Goal: Task Accomplishment & Management: Manage account settings

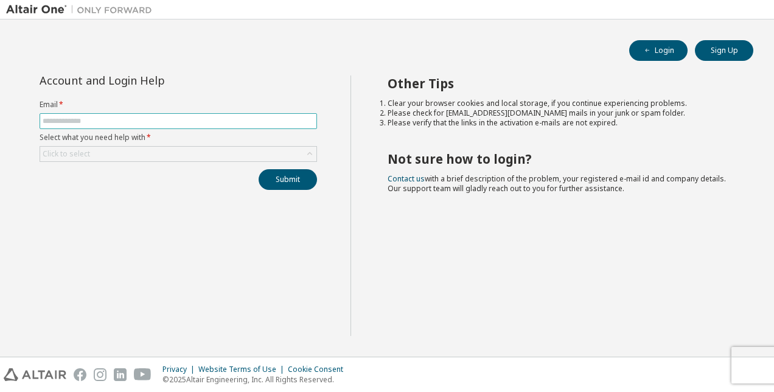
click at [170, 122] on input "text" at bounding box center [178, 121] width 271 height 10
type input "**********"
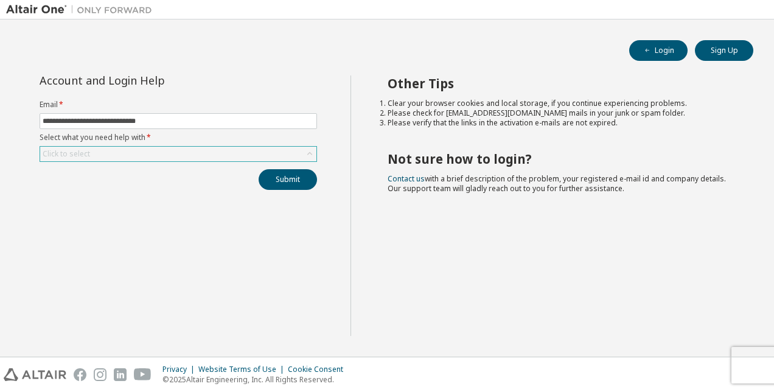
click at [309, 150] on icon at bounding box center [310, 154] width 12 height 12
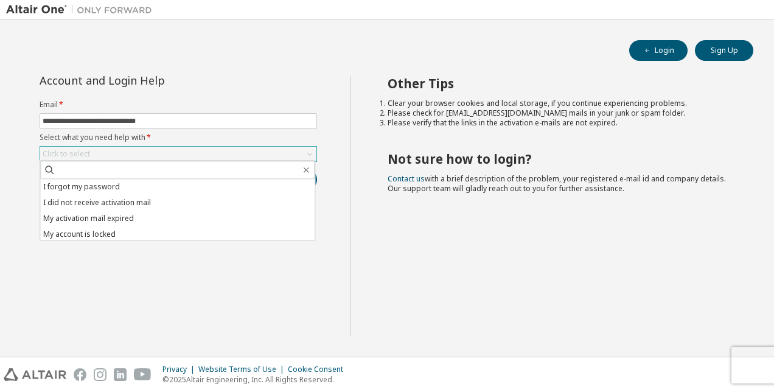
click at [505, 259] on div "Other Tips Clear your browser cookies and local storage, if you continue experi…" at bounding box center [560, 205] width 418 height 260
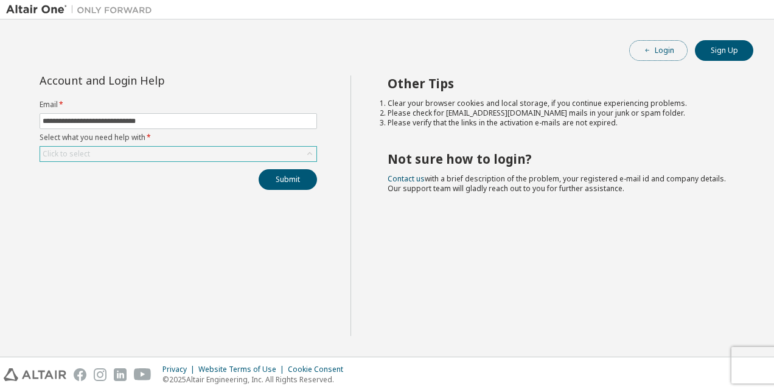
click at [660, 50] on button "Login" at bounding box center [658, 50] width 58 height 21
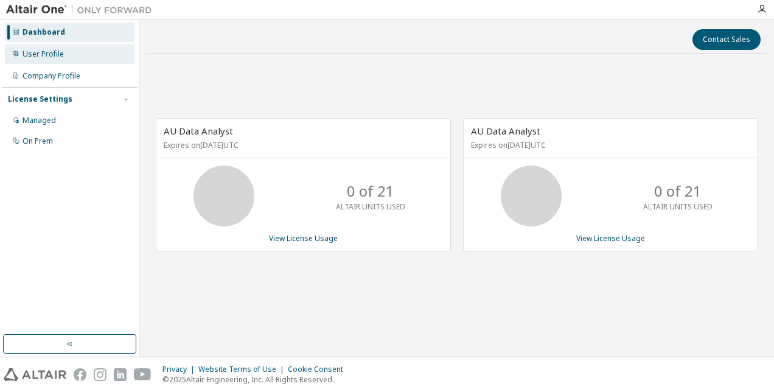
click at [54, 51] on div "User Profile" at bounding box center [43, 54] width 41 height 10
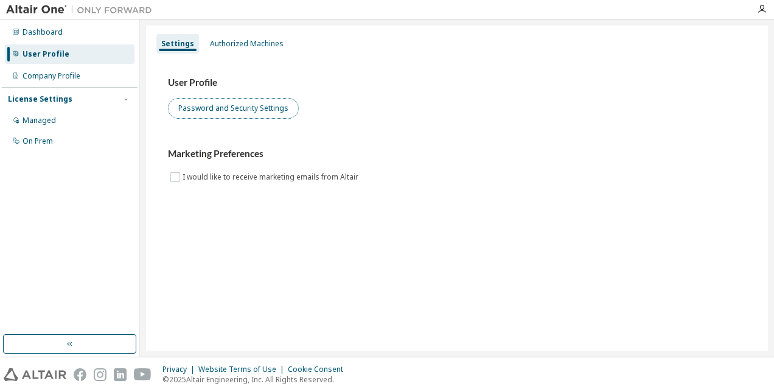
click at [196, 102] on button "Password and Security Settings" at bounding box center [233, 108] width 131 height 21
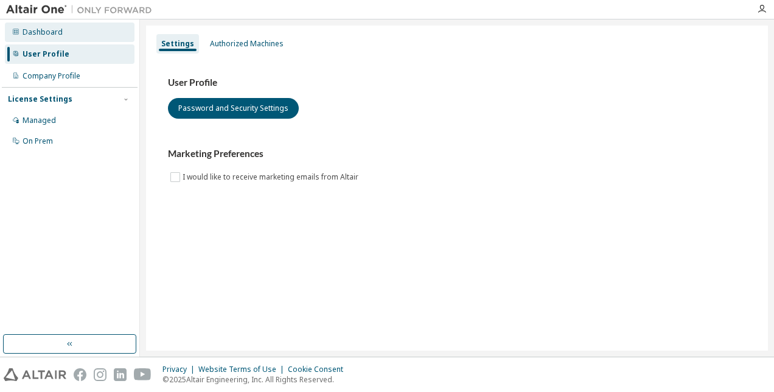
click at [47, 32] on div "Dashboard" at bounding box center [43, 32] width 40 height 10
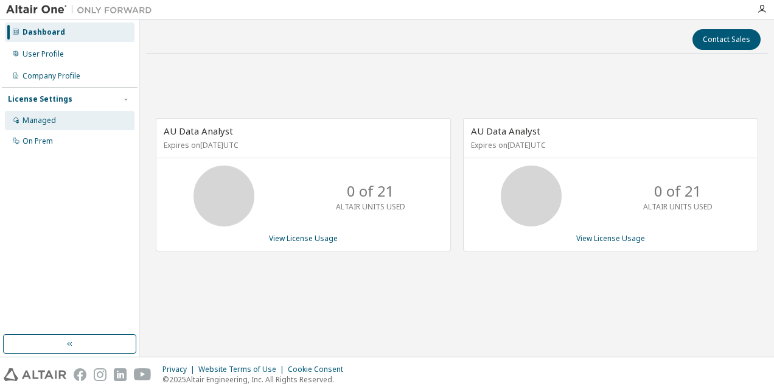
click at [36, 121] on div "Managed" at bounding box center [39, 121] width 33 height 10
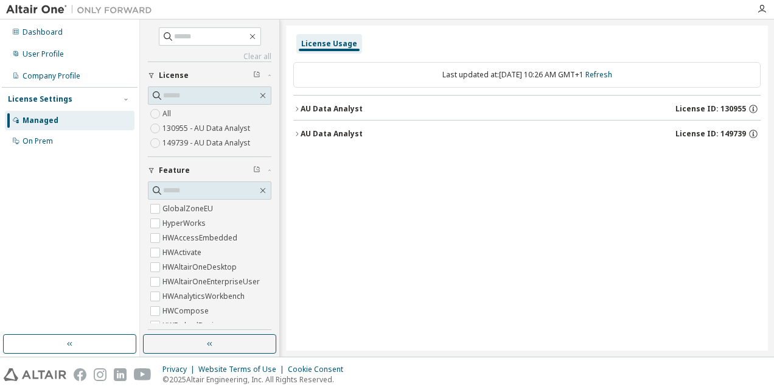
click at [295, 107] on icon "button" at bounding box center [296, 108] width 7 height 7
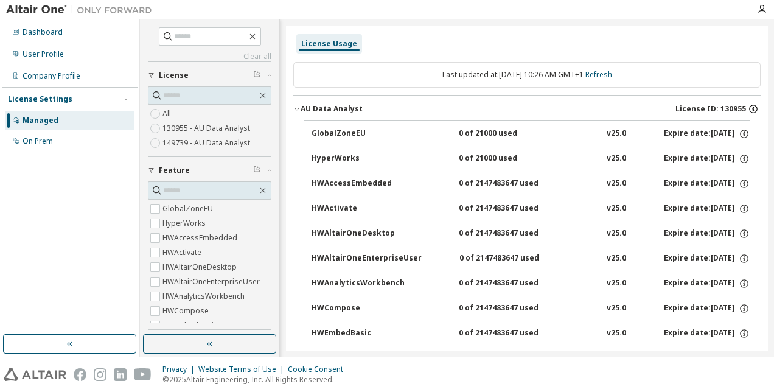
click at [749, 110] on icon "button" at bounding box center [753, 108] width 11 height 11
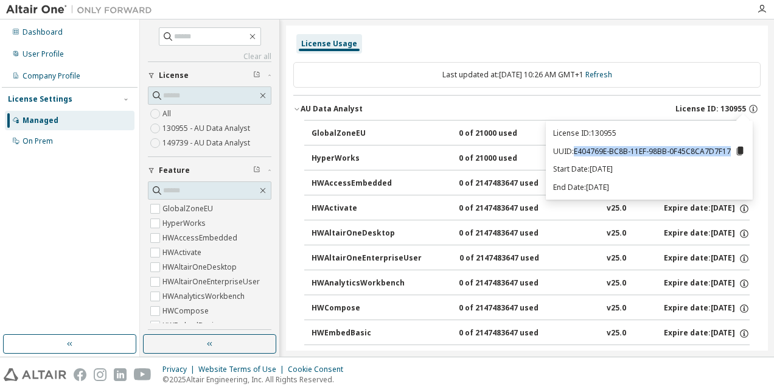
drag, startPoint x: 576, startPoint y: 149, endPoint x: 729, endPoint y: 147, distance: 153.4
click at [729, 147] on p "UUID: E404769E-BC8B-11EF-98BB-0F45C8CA7D7F17" at bounding box center [649, 150] width 192 height 11
click at [740, 151] on icon at bounding box center [740, 151] width 7 height 9
click at [55, 119] on div "Managed" at bounding box center [41, 121] width 36 height 10
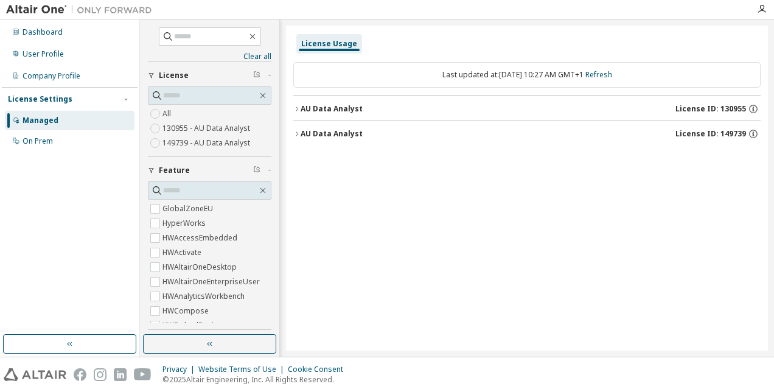
click at [319, 109] on div "AU Data Analyst" at bounding box center [332, 109] width 62 height 10
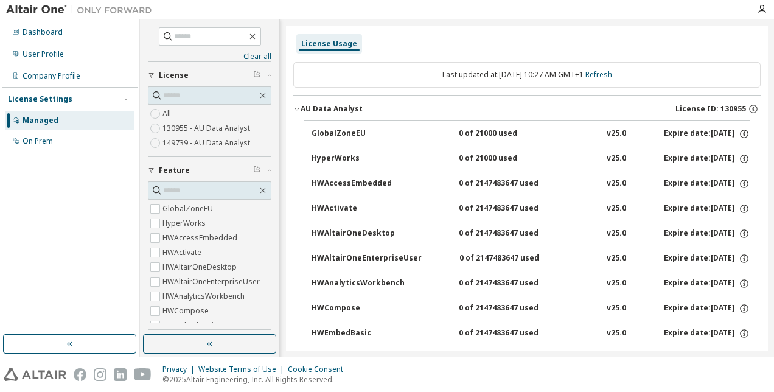
click at [299, 108] on icon "button" at bounding box center [296, 108] width 7 height 7
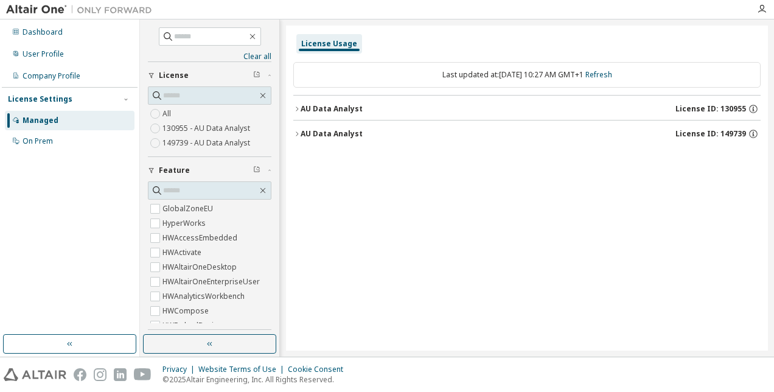
click at [297, 130] on icon "button" at bounding box center [296, 133] width 7 height 7
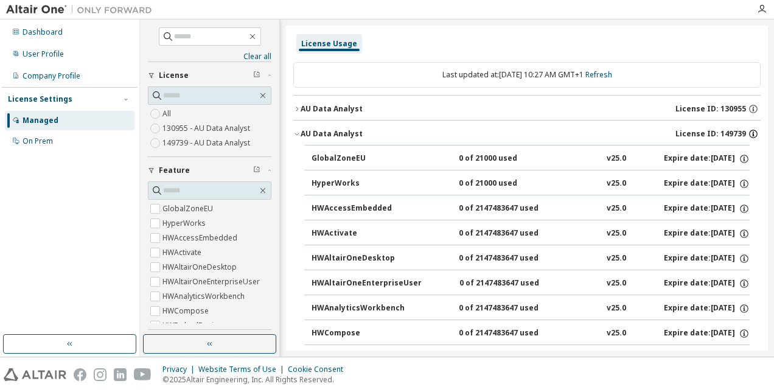
click at [752, 133] on icon "button" at bounding box center [753, 134] width 2 height 3
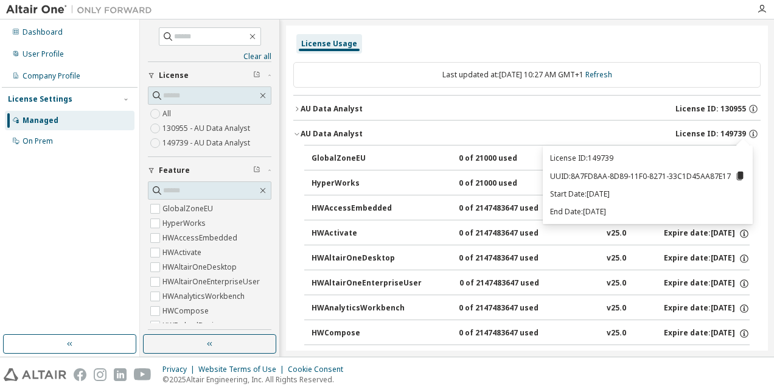
click at [741, 176] on icon at bounding box center [740, 176] width 7 height 9
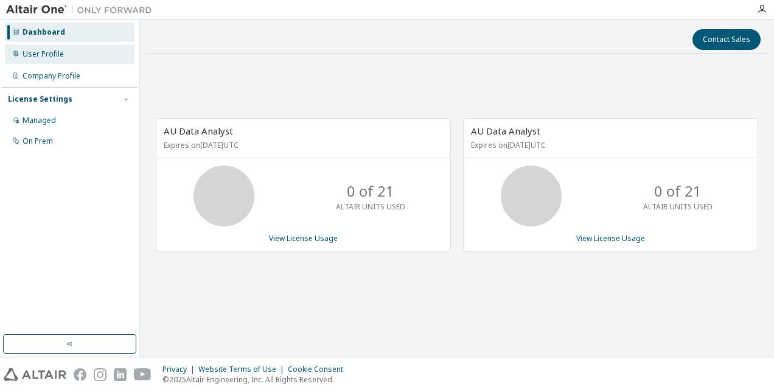
click at [46, 52] on div "User Profile" at bounding box center [43, 54] width 41 height 10
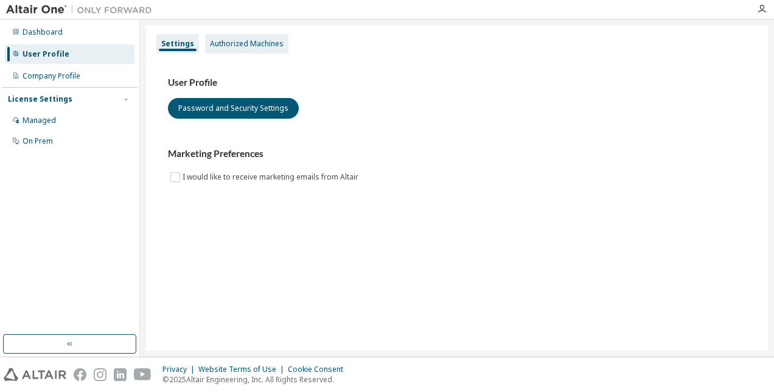
drag, startPoint x: 46, startPoint y: 52, endPoint x: 233, endPoint y: 44, distance: 187.0
click at [233, 44] on div "Authorized Machines" at bounding box center [247, 44] width 74 height 10
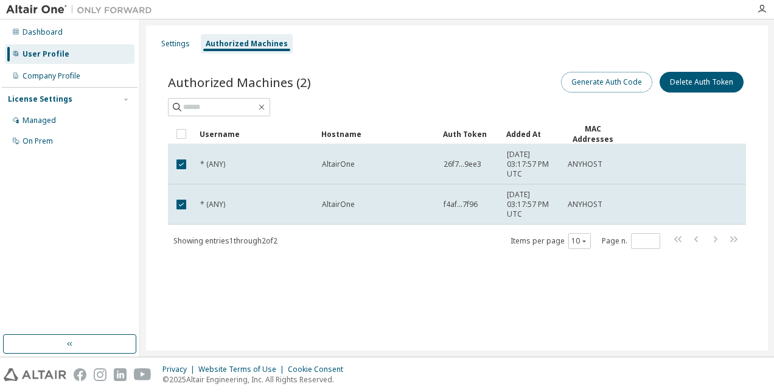
click at [613, 84] on button "Generate Auth Code" at bounding box center [606, 82] width 91 height 21
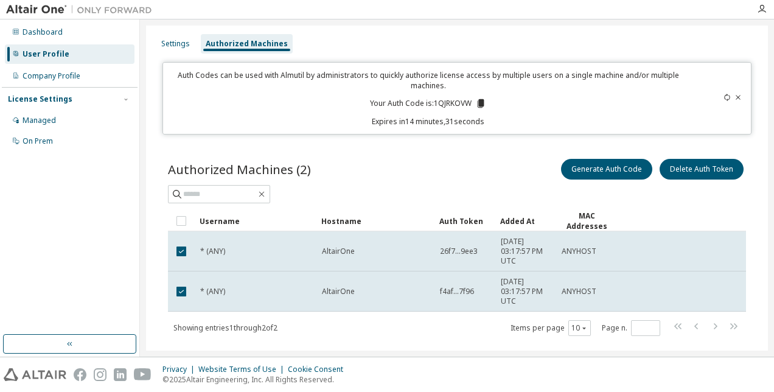
click at [480, 102] on icon at bounding box center [481, 103] width 7 height 9
